Goal: Navigation & Orientation: Understand site structure

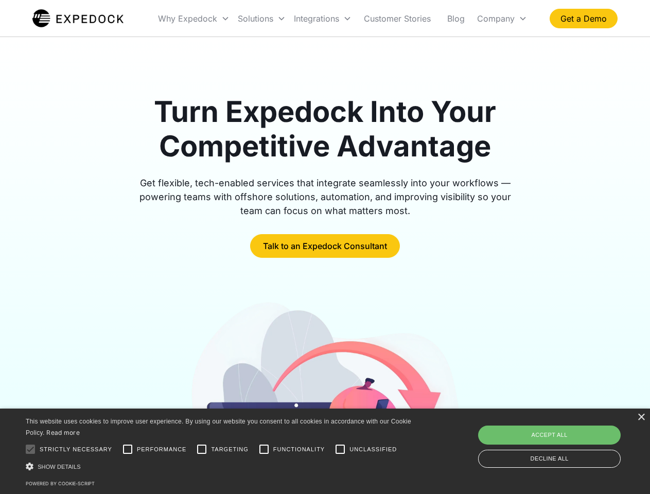
click at [343, 19] on div "Integrations" at bounding box center [323, 18] width 66 height 35
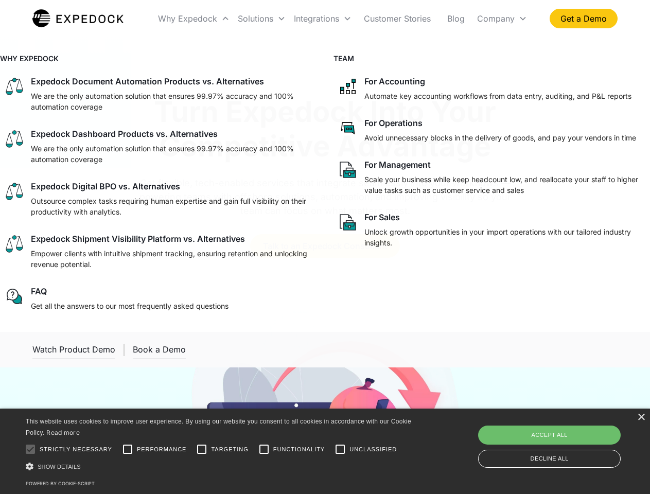
click at [194, 19] on div "Why Expedock" at bounding box center [187, 18] width 59 height 10
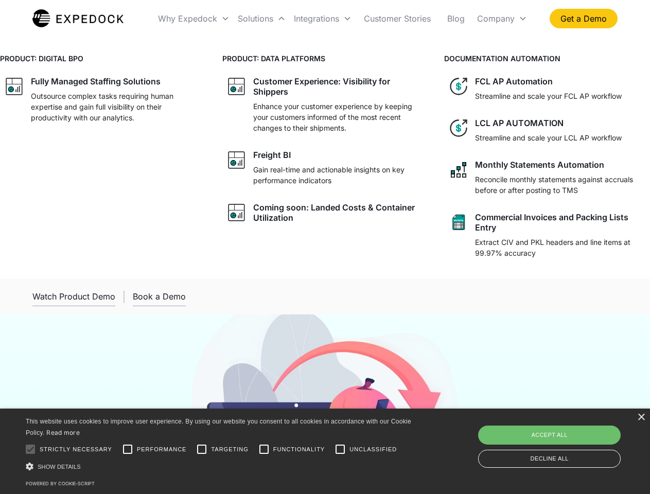
click at [261, 19] on div "Solutions" at bounding box center [255, 18] width 35 height 10
click at [323, 19] on div "Integrations" at bounding box center [316, 18] width 45 height 10
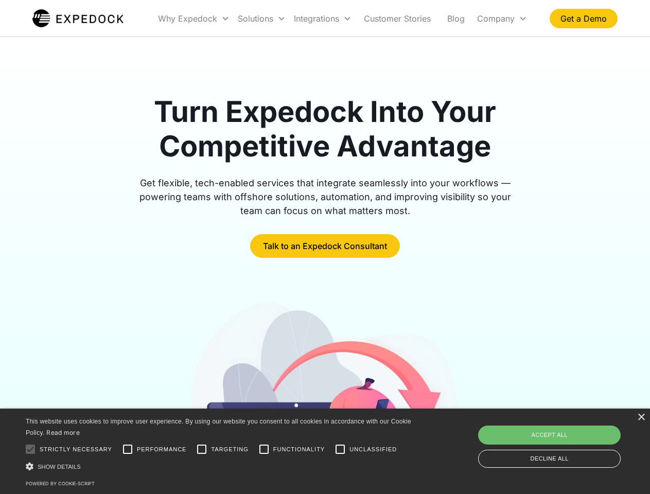
click at [502, 19] on div "Company" at bounding box center [496, 18] width 38 height 10
click at [30, 449] on div at bounding box center [30, 449] width 21 height 21
click at [128, 449] on input "Performance" at bounding box center [127, 449] width 21 height 21
checkbox input "true"
click at [202, 449] on input "Targeting" at bounding box center [201, 449] width 21 height 21
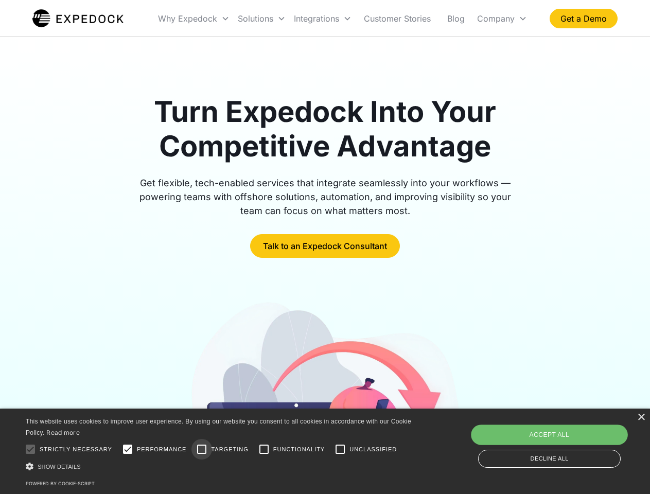
checkbox input "true"
click at [264, 449] on input "Functionality" at bounding box center [264, 449] width 21 height 21
checkbox input "true"
click at [340, 449] on input "Unclassified" at bounding box center [340, 449] width 21 height 21
checkbox input "true"
